Goal: Task Accomplishment & Management: Use online tool/utility

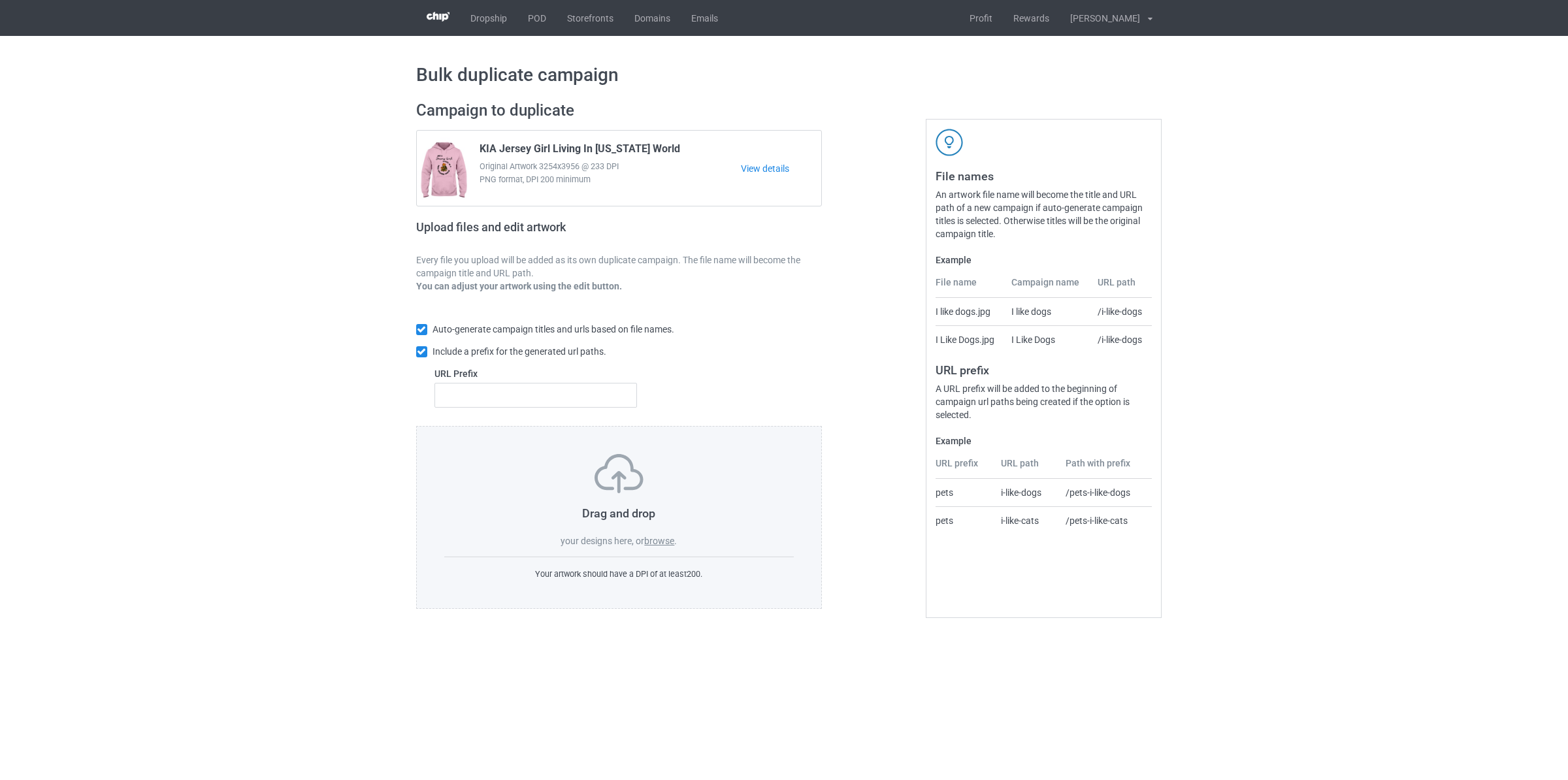
click at [660, 546] on label "browse" at bounding box center [659, 541] width 30 height 11
click at [0, 0] on input "browse" at bounding box center [0, 0] width 0 height 0
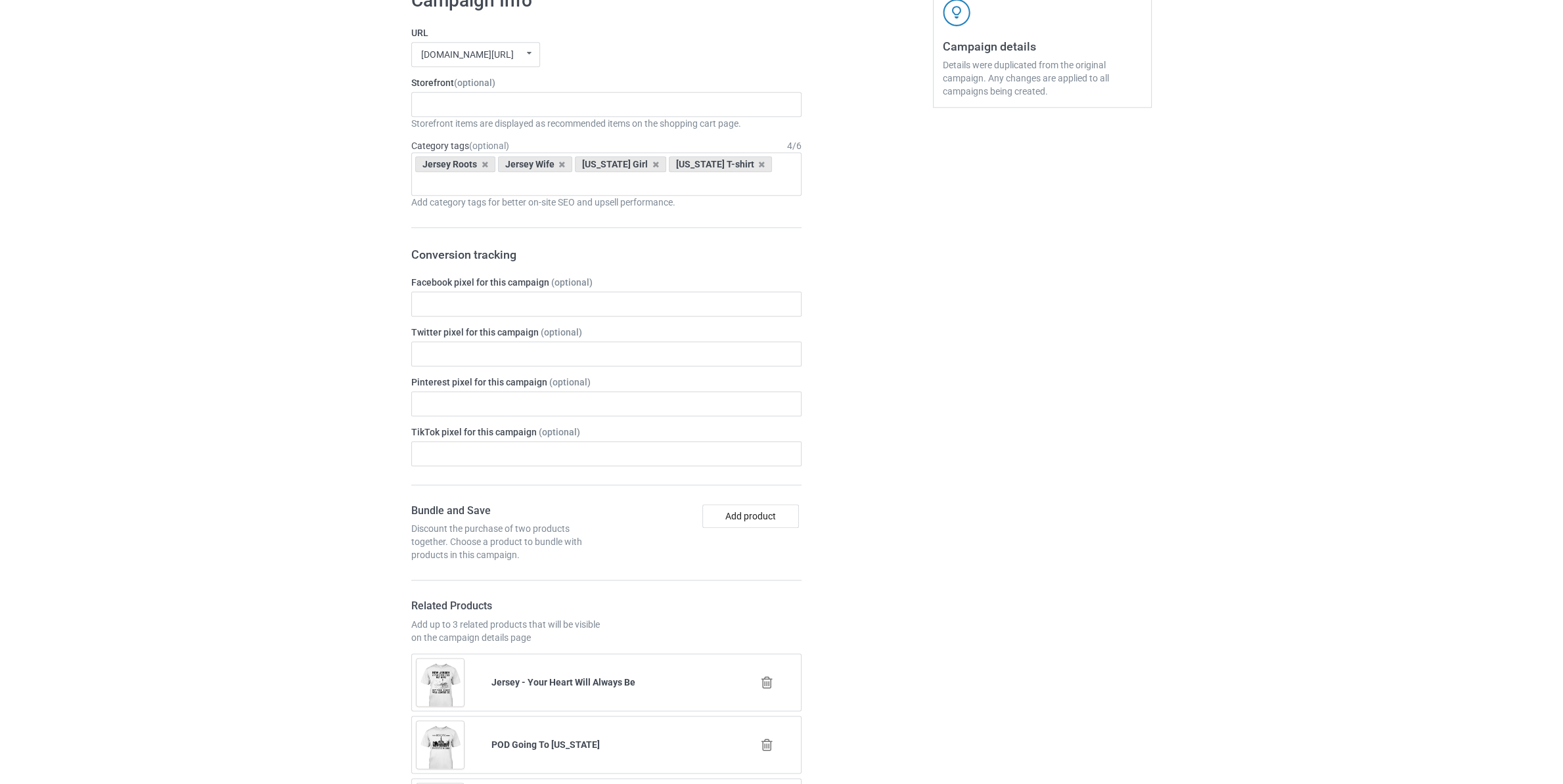
scroll to position [1517, 0]
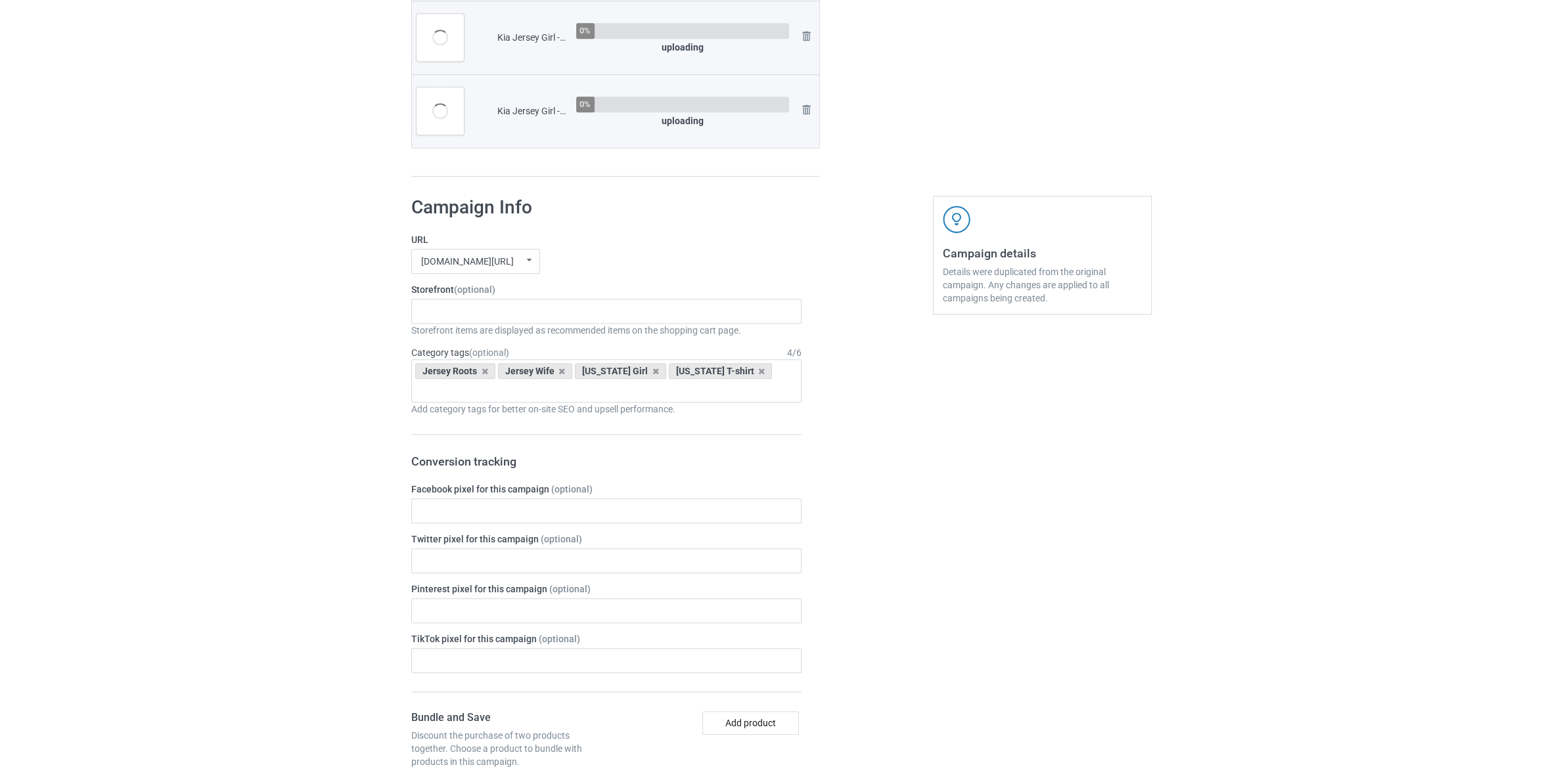
click at [530, 112] on div "Kia Jersey Girl - Life Took Me To [US_STATE][GEOGRAPHIC_DATA]png" at bounding box center [532, 111] width 70 height 13
copy div "Jersey"
click at [508, 315] on div "Staten Island Store My Memories Store [GEOGRAPHIC_DATA] Store [GEOGRAPHIC_DATA]…" at bounding box center [606, 311] width 391 height 25
type input "Jersey"
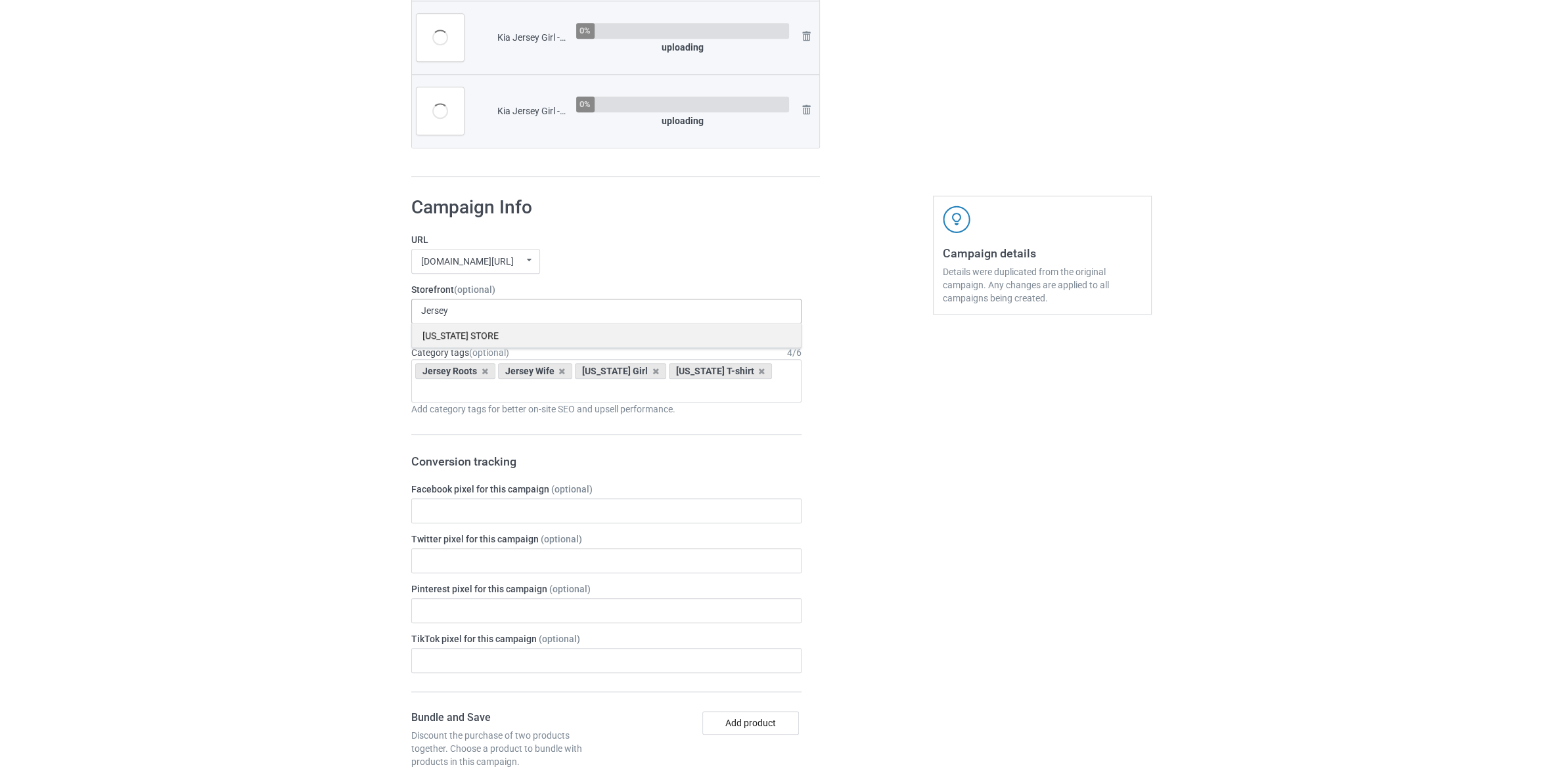
click at [538, 344] on div "[US_STATE] STORE" at bounding box center [606, 335] width 389 height 25
click at [306, 348] on div "Bulk duplicate campaign Campaign to duplicate KIA Jersey Girl Living In [US_STA…" at bounding box center [781, 168] width 1563 height 3297
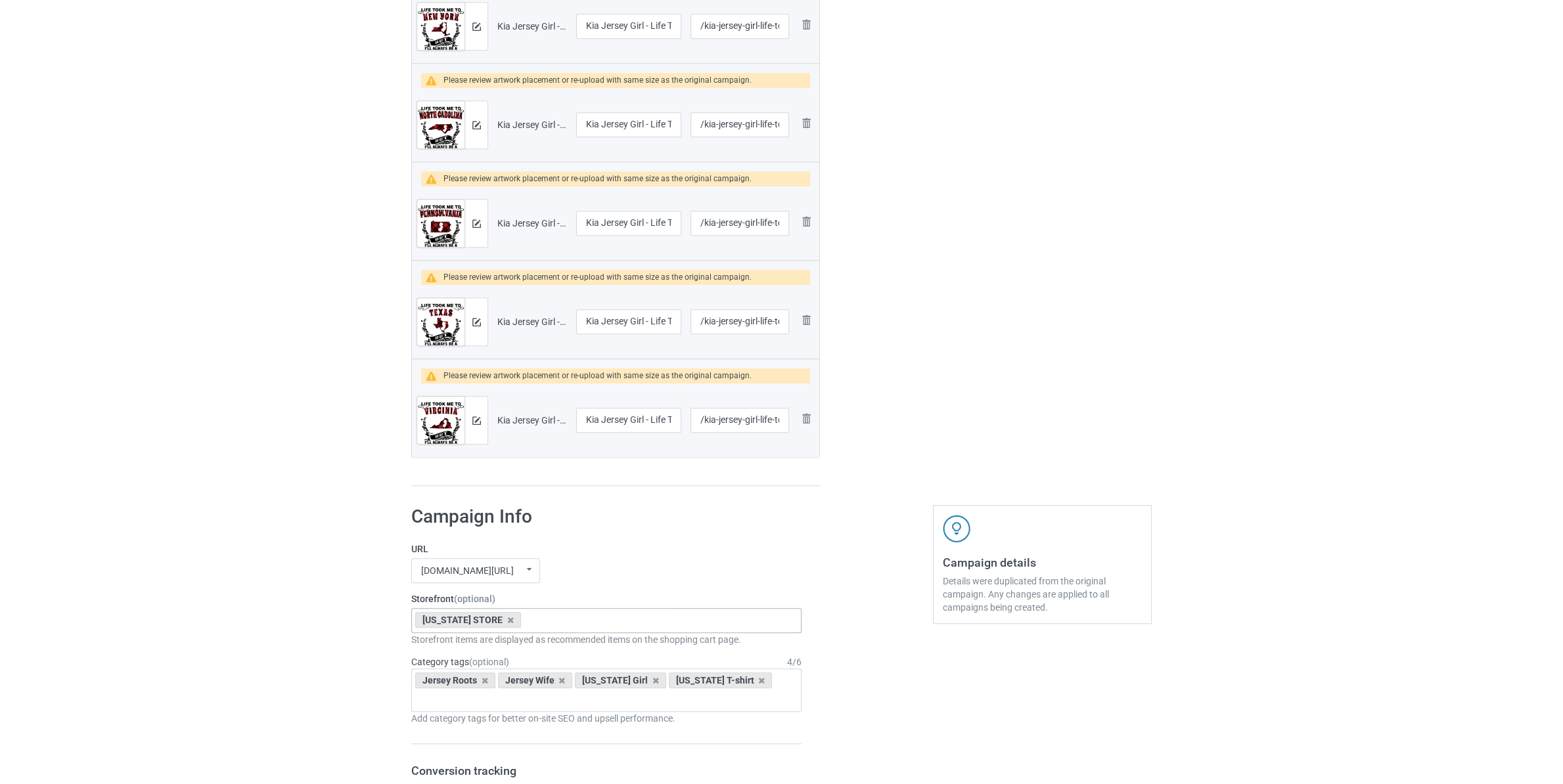
scroll to position [1331, 0]
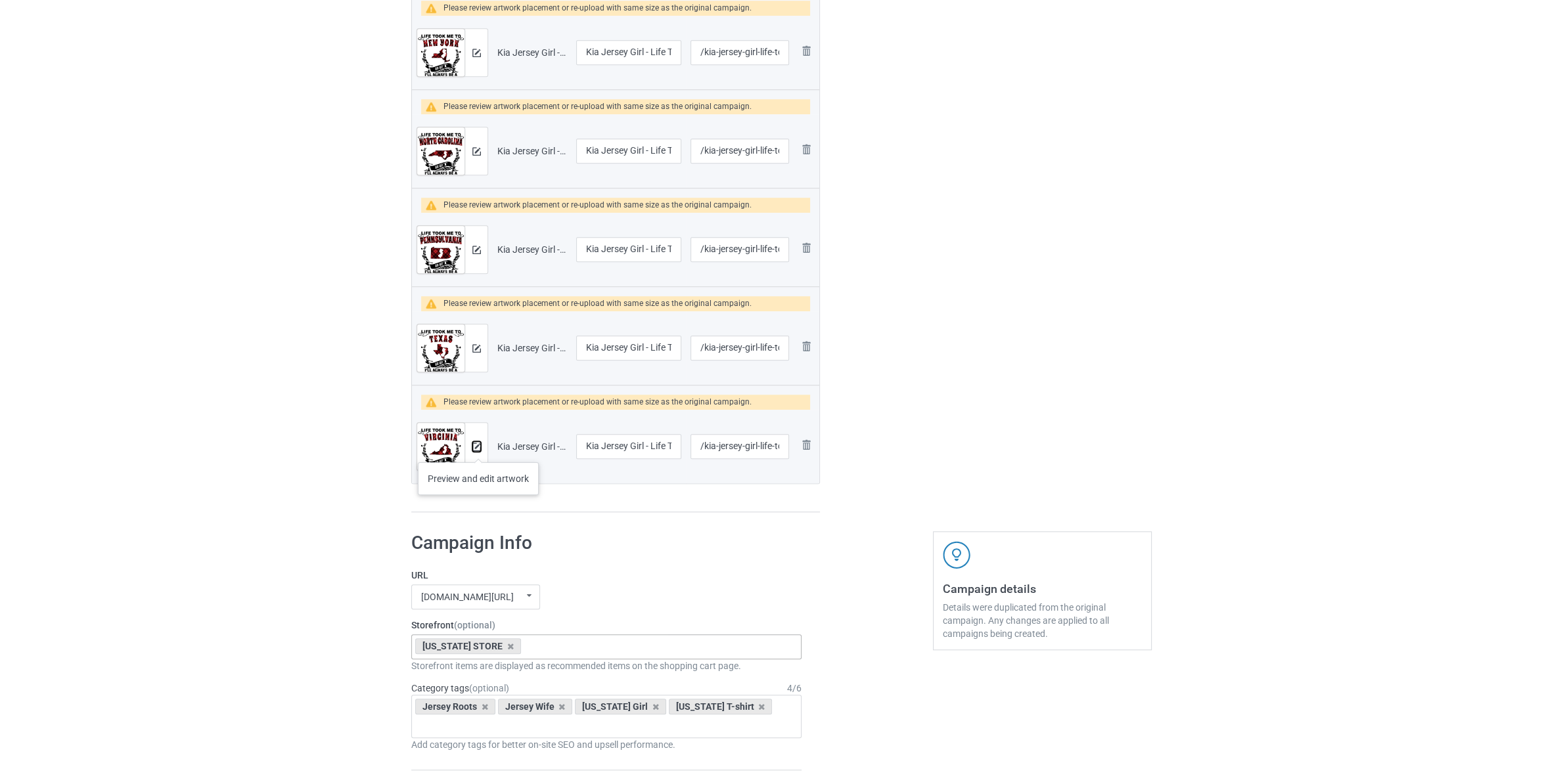
click at [478, 449] on img at bounding box center [476, 447] width 9 height 9
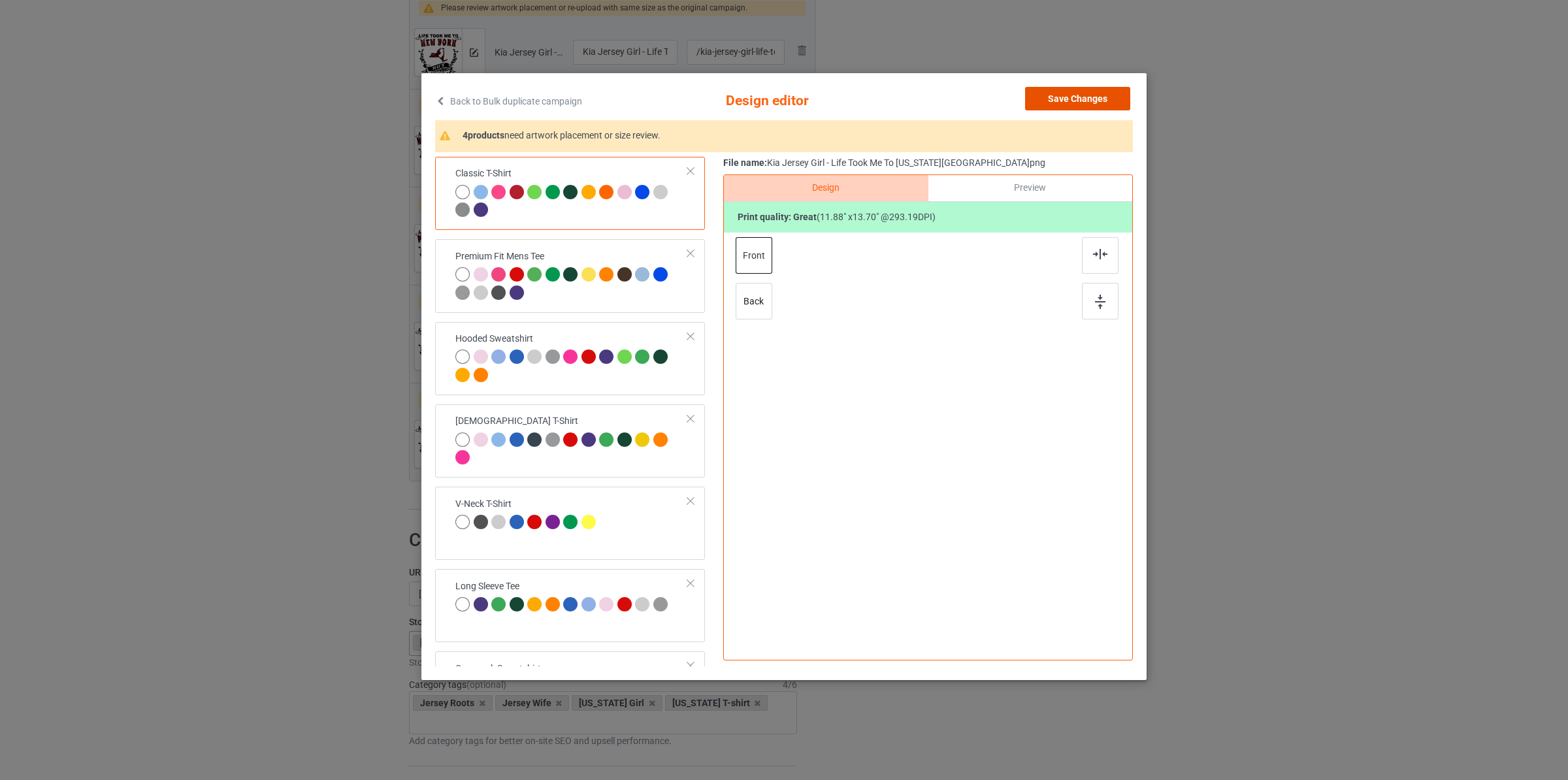
click at [1082, 100] on button "Save Changes" at bounding box center [1077, 99] width 105 height 24
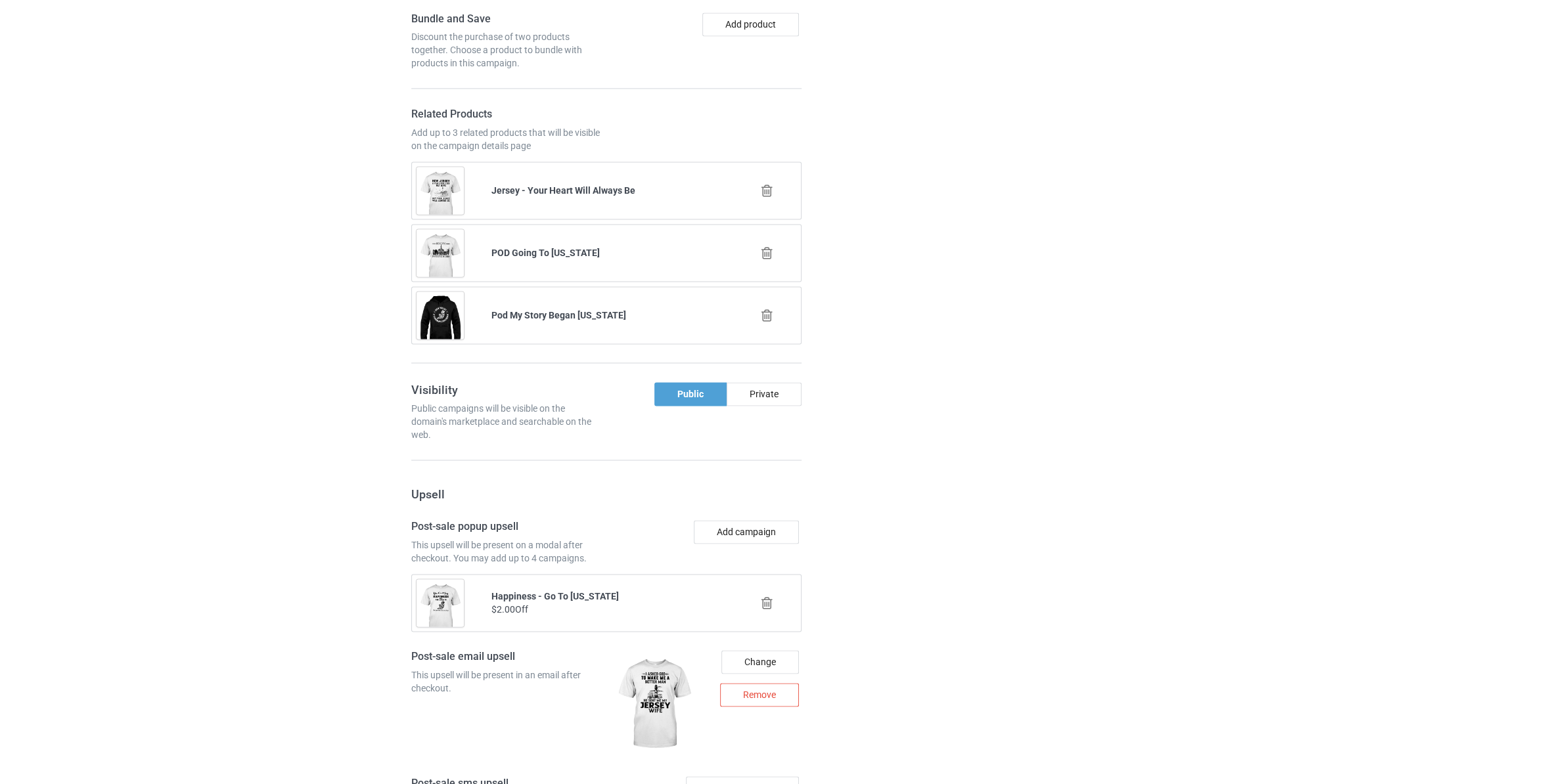
scroll to position [2710, 0]
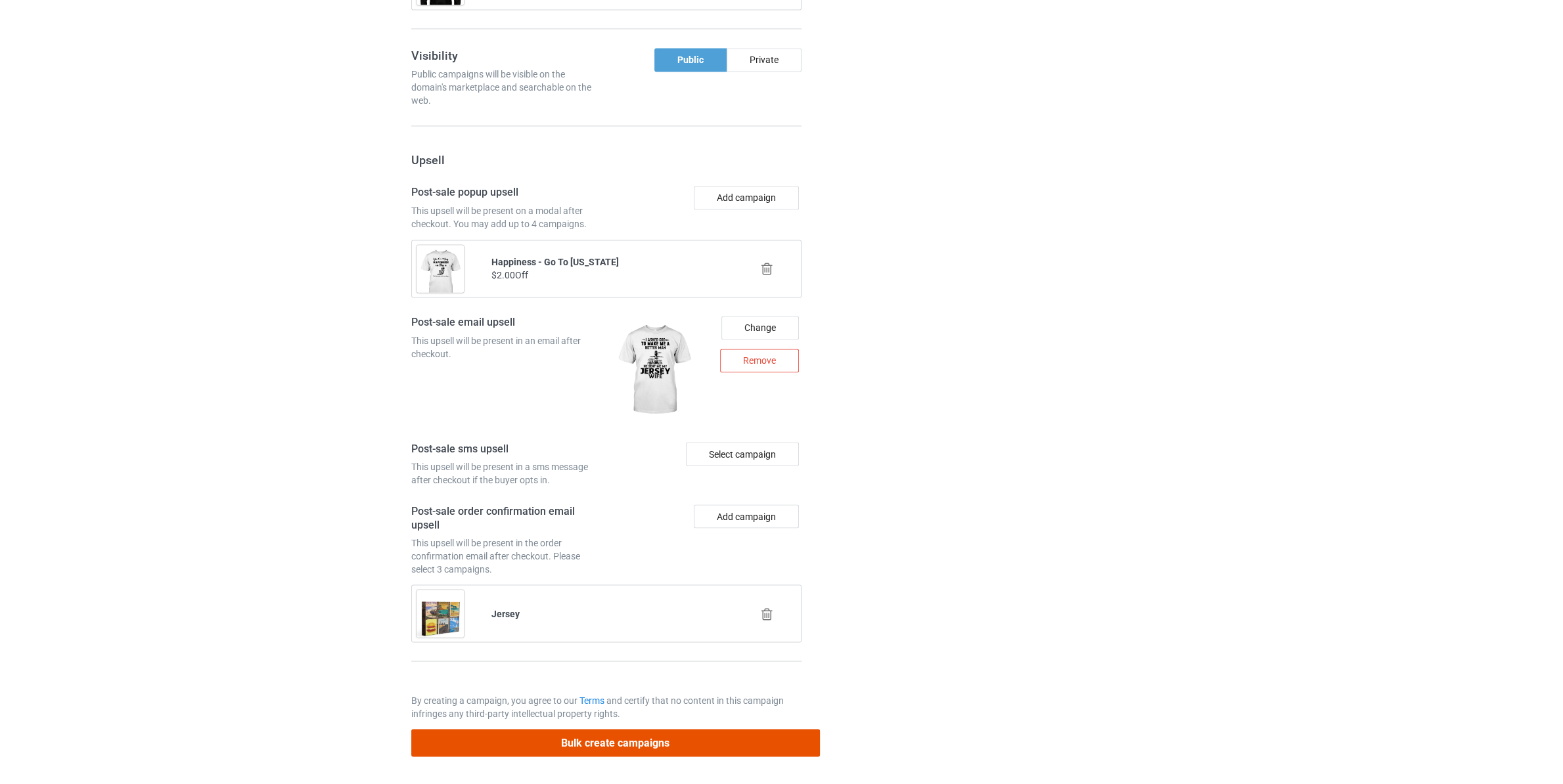
click at [687, 744] on button "Bulk create campaigns" at bounding box center [615, 742] width 409 height 27
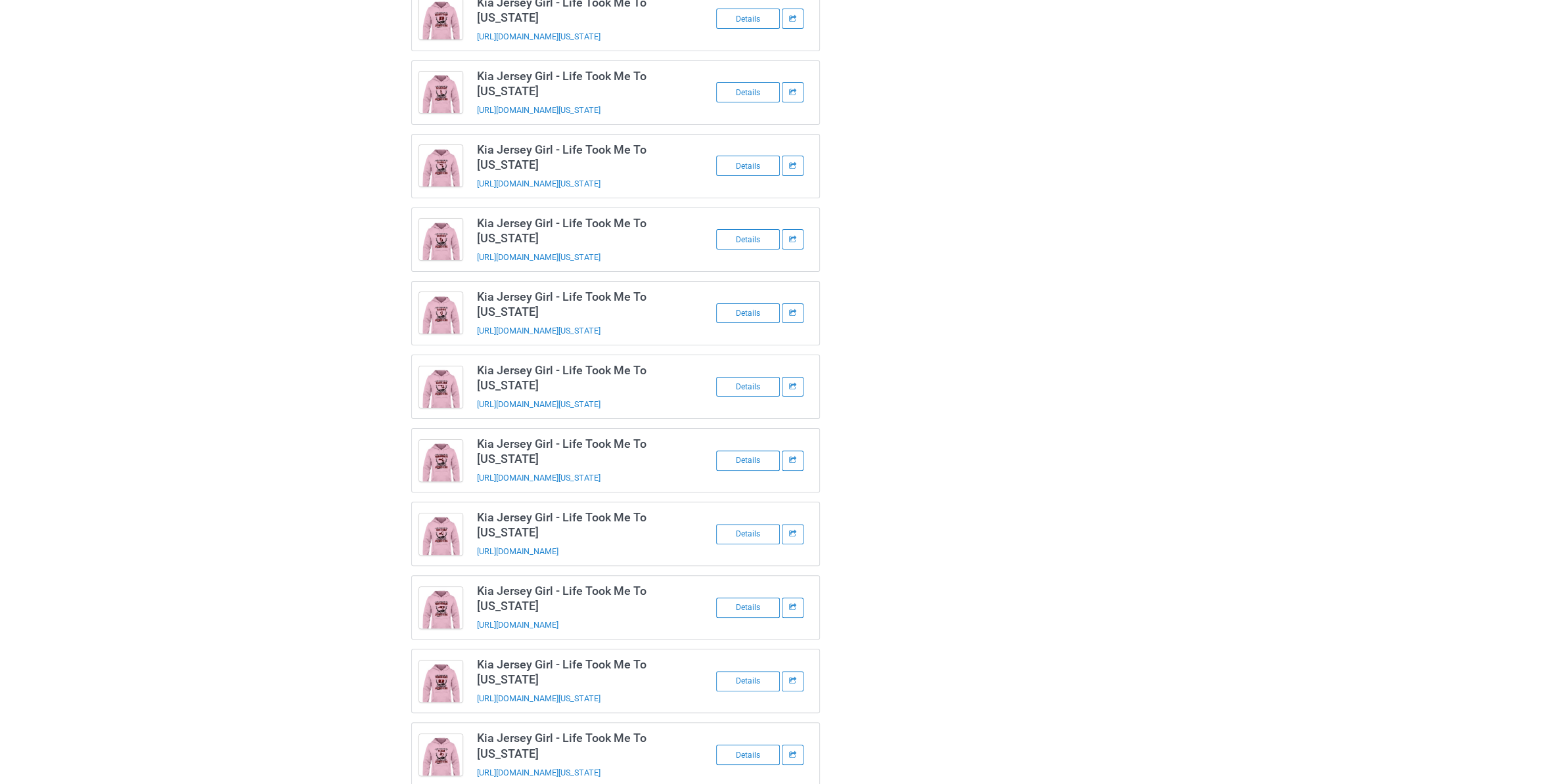
scroll to position [0, 0]
